Goal: Transaction & Acquisition: Purchase product/service

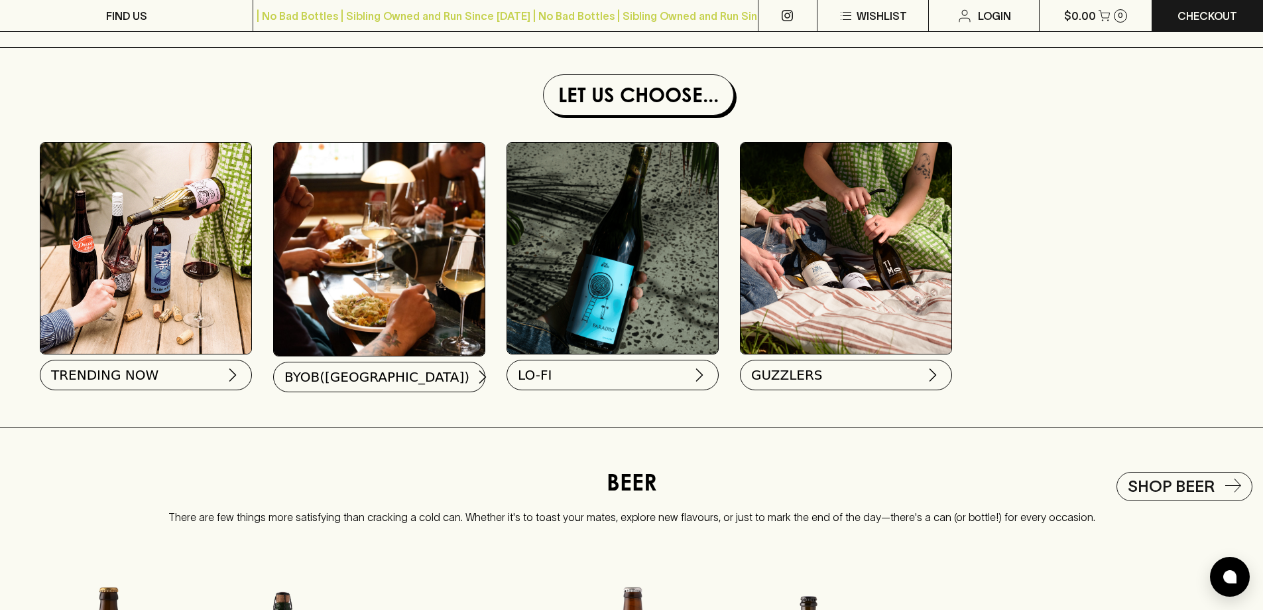
scroll to position [1658, 0]
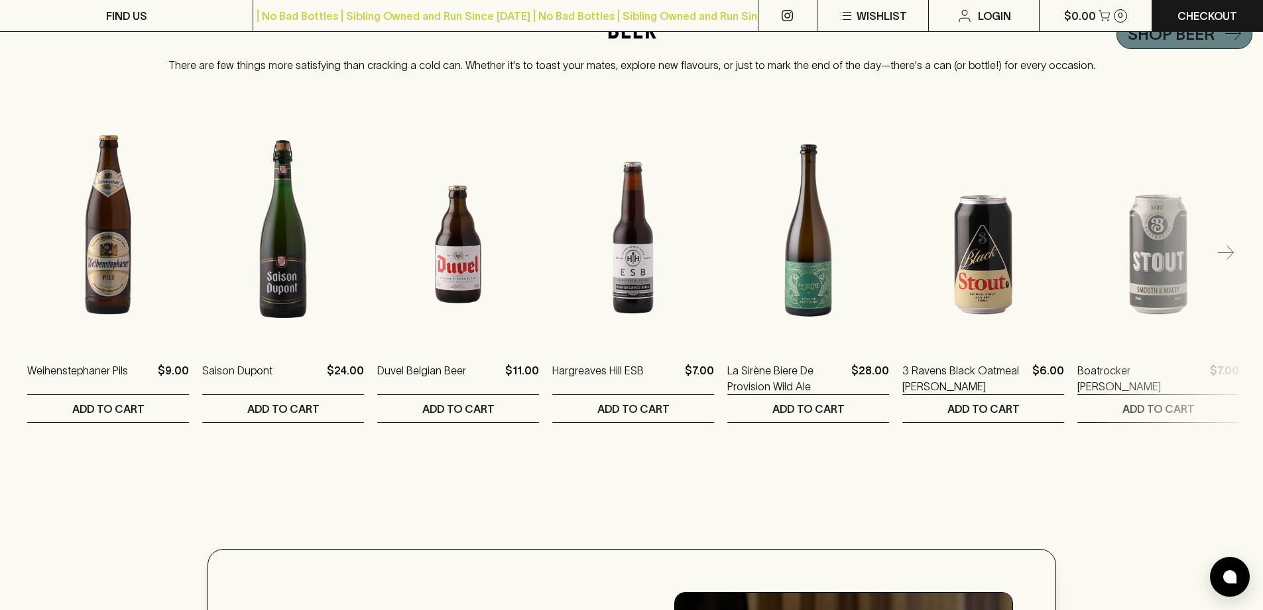
click at [1201, 45] on h5 "Shop BEER" at bounding box center [1171, 34] width 87 height 21
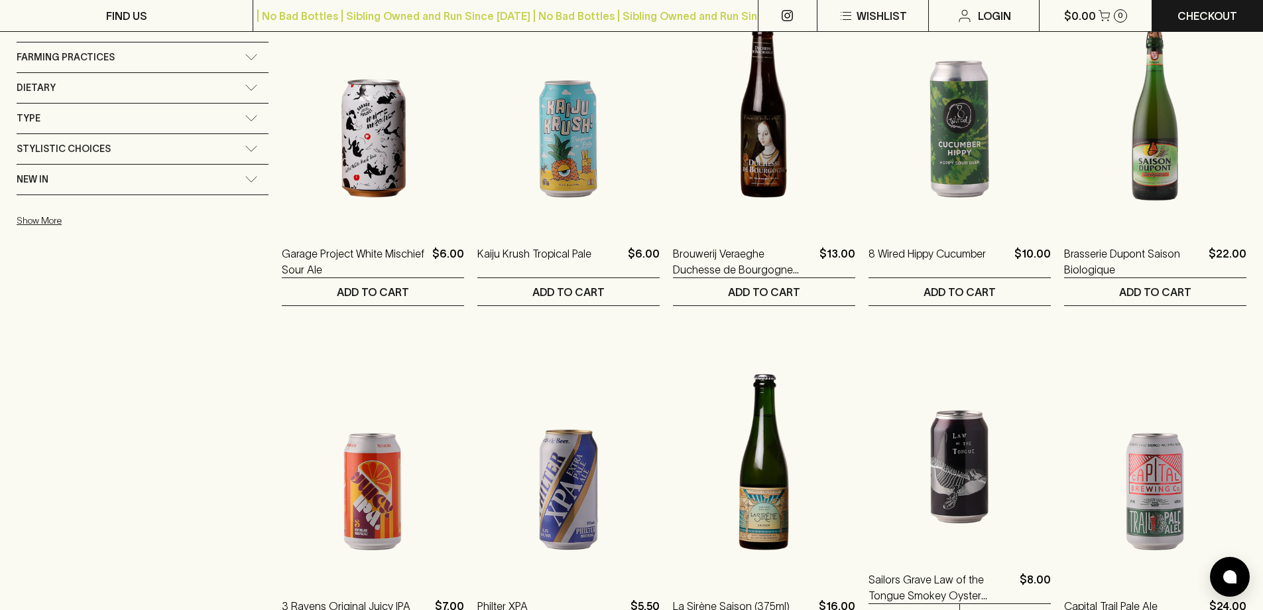
scroll to position [995, 0]
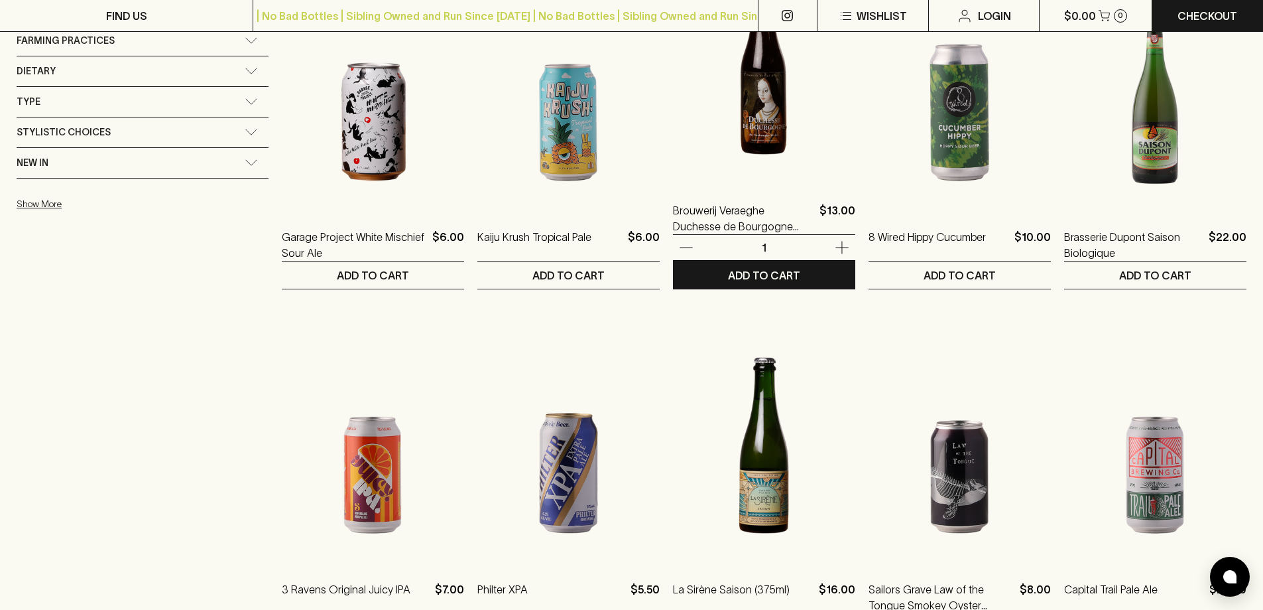
click at [755, 128] on img at bounding box center [764, 66] width 182 height 232
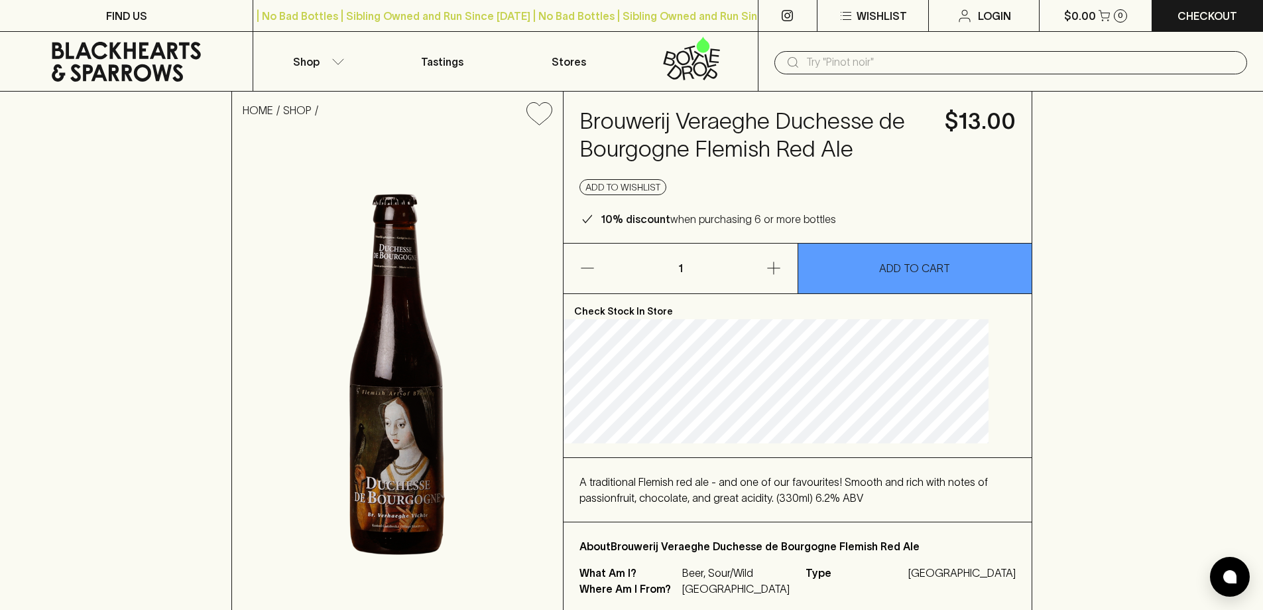
click at [670, 504] on div "A traditional Flemish red ale - and one of our favourites! Smooth and rich with…" at bounding box center [798, 490] width 436 height 32
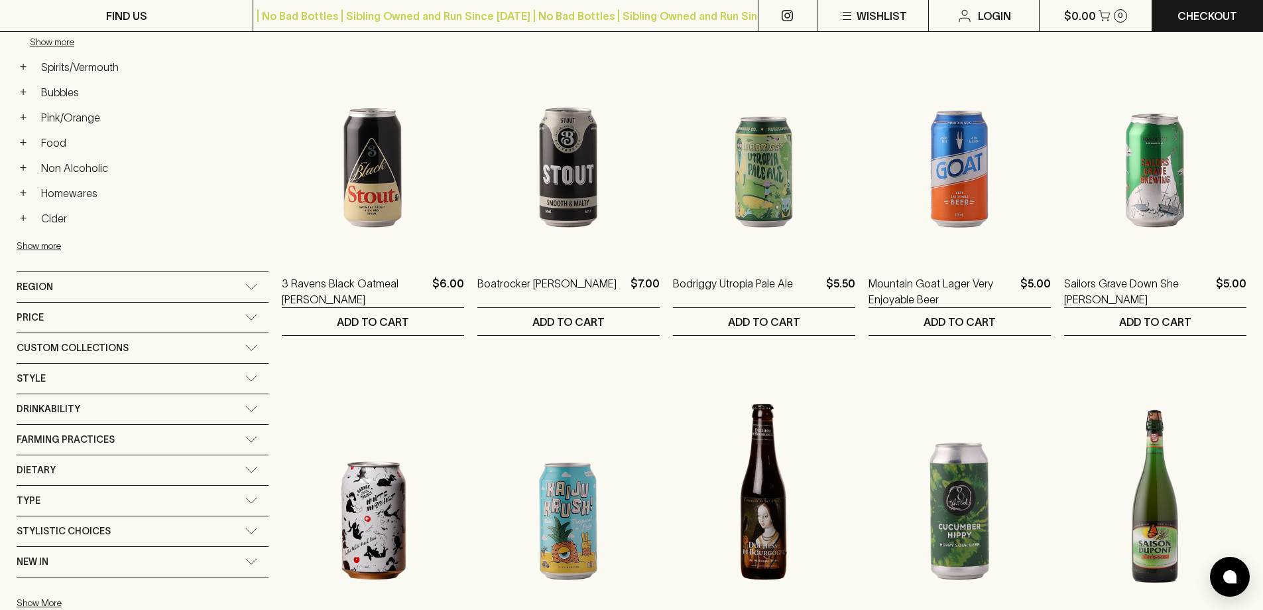
scroll to position [597, 0]
click at [202, 298] on div "Refine Results ​ Category: beer × Category + Red Wine + White Wine − Beer Pale …" at bounding box center [632, 314] width 1230 height 1557
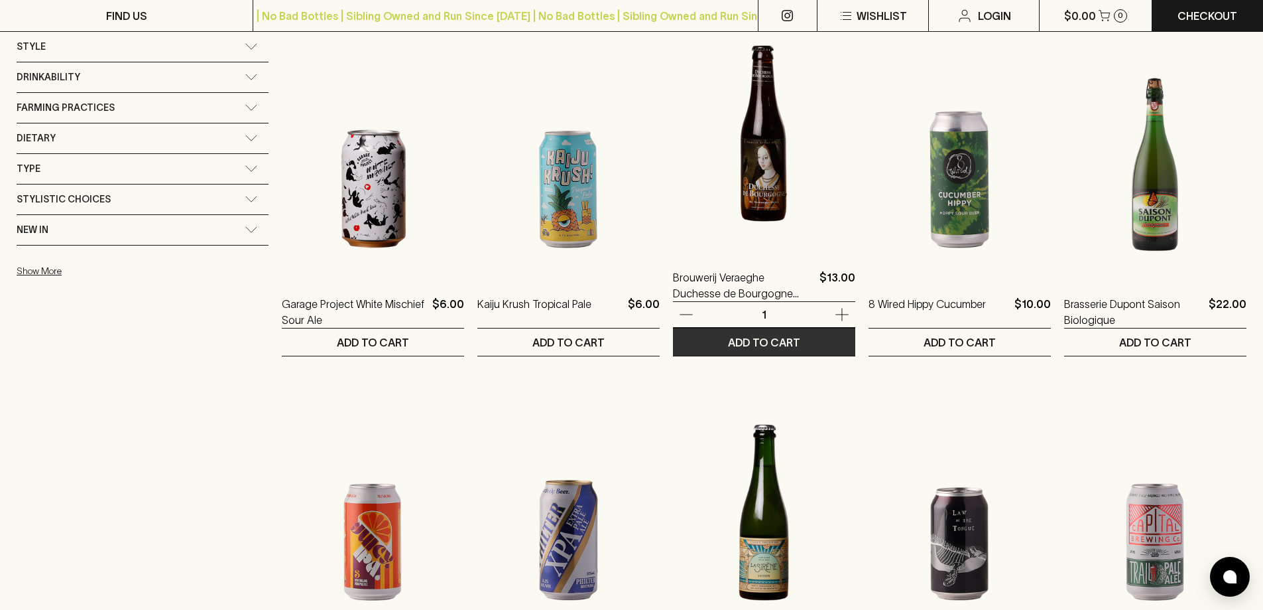
scroll to position [929, 0]
